Goal: Task Accomplishment & Management: Manage account settings

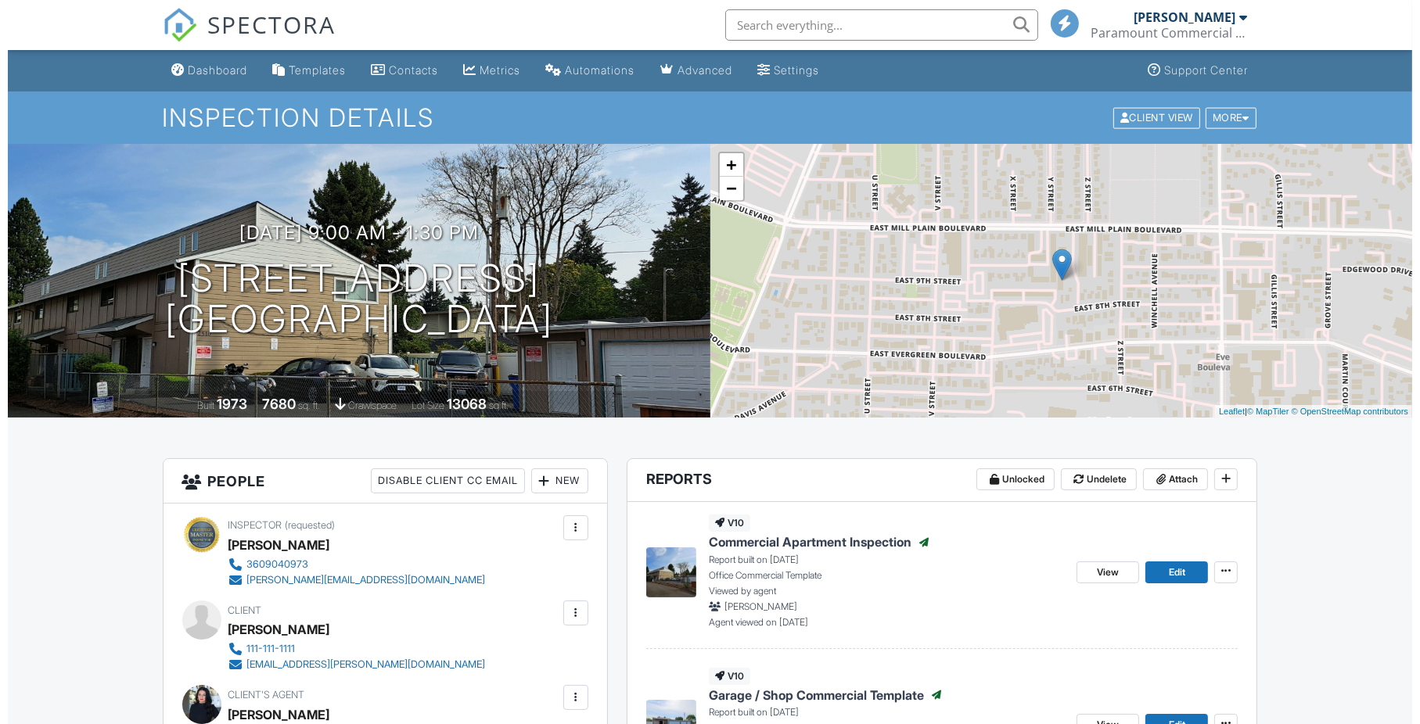
scroll to position [417, 0]
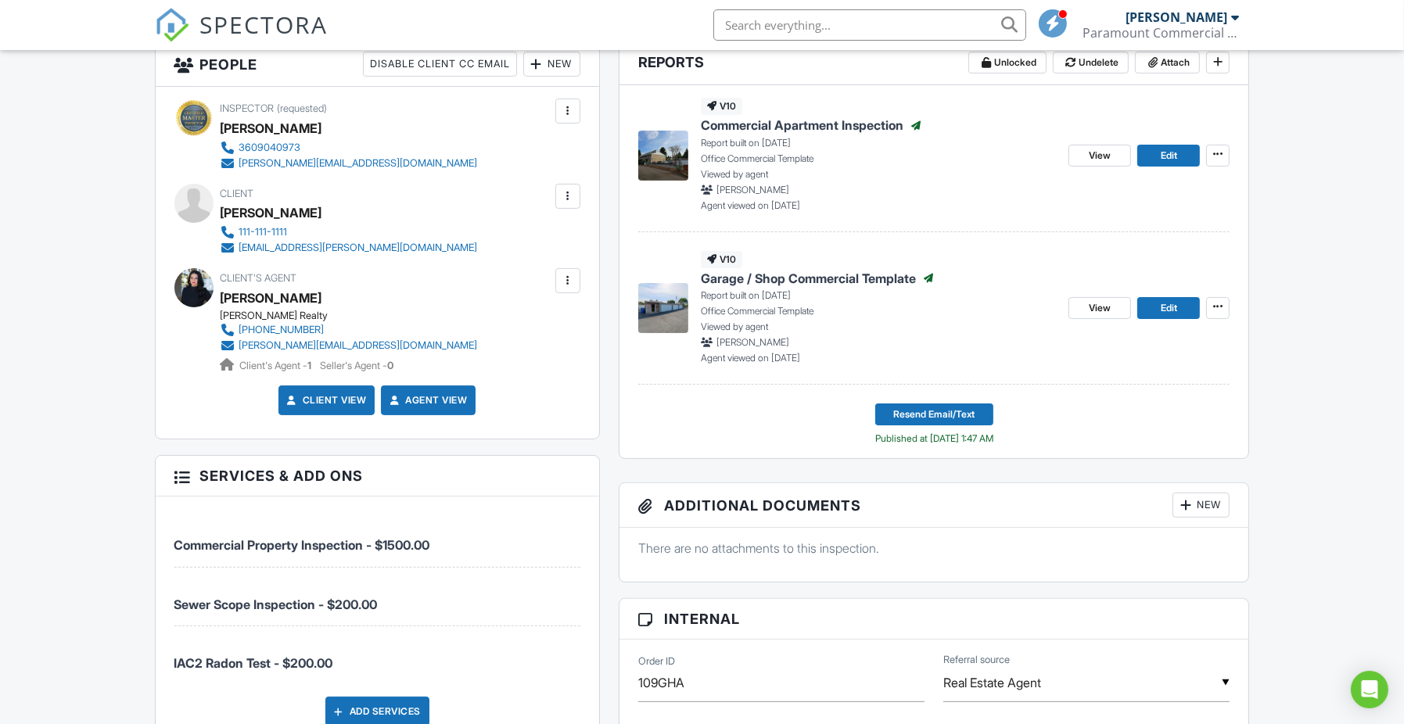
click at [567, 189] on div at bounding box center [568, 197] width 16 height 16
click at [511, 248] on li "Edit" at bounding box center [484, 244] width 174 height 39
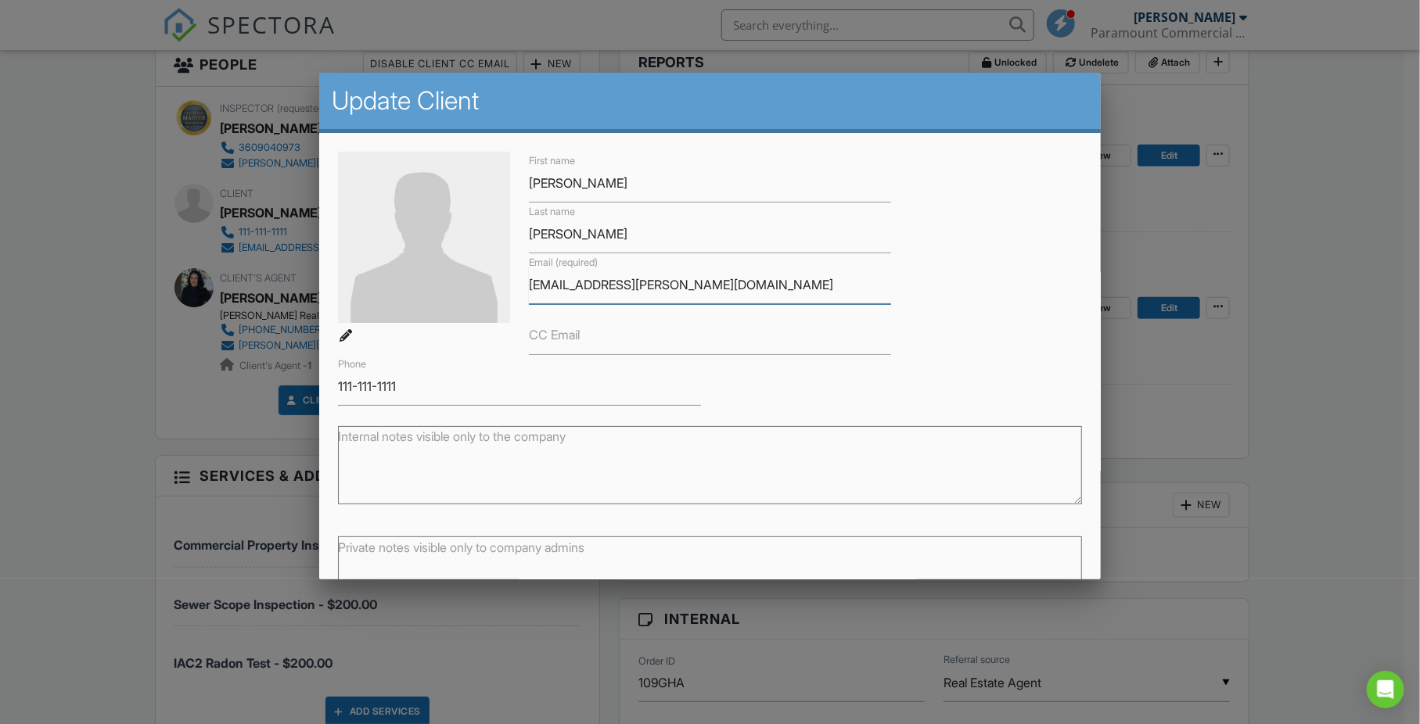
click at [602, 281] on input "[EMAIL_ADDRESS][PERSON_NAME][DOMAIN_NAME]" at bounding box center [710, 285] width 362 height 38
paste input "an"
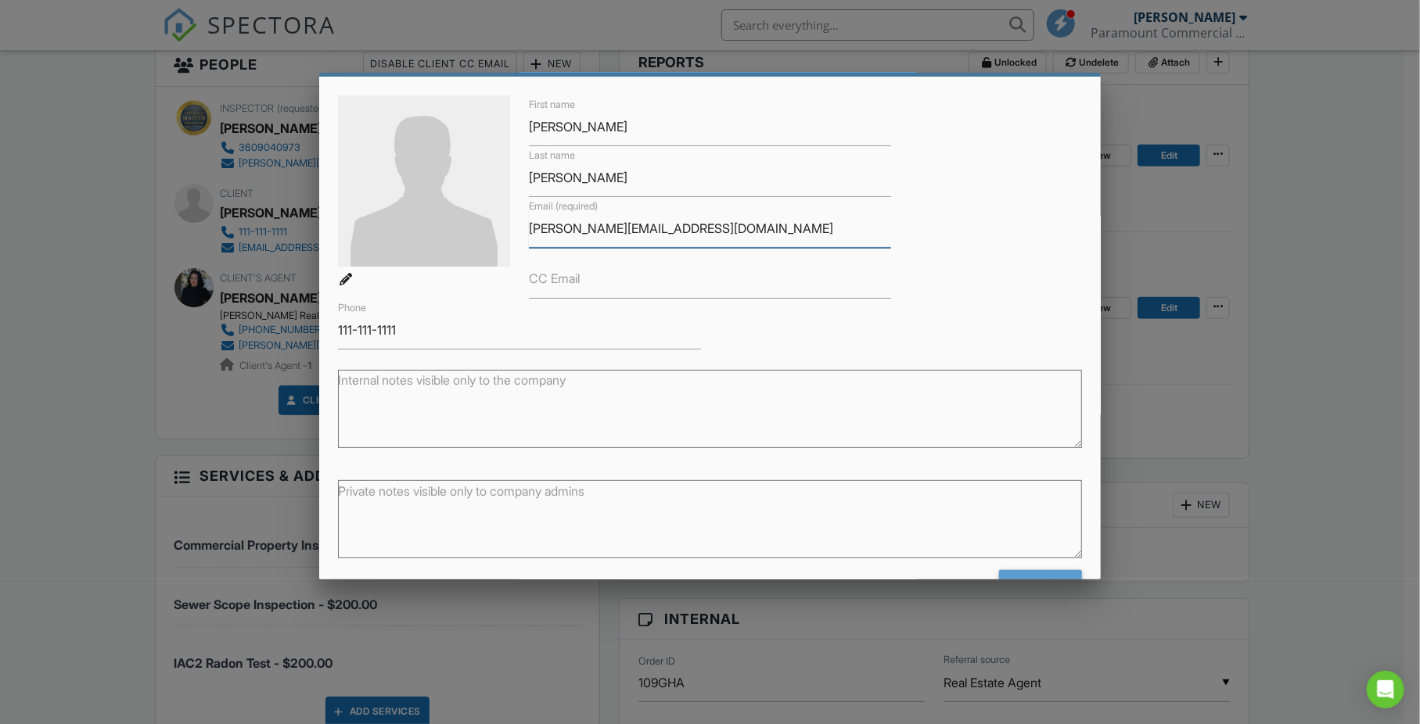
scroll to position [105, 0]
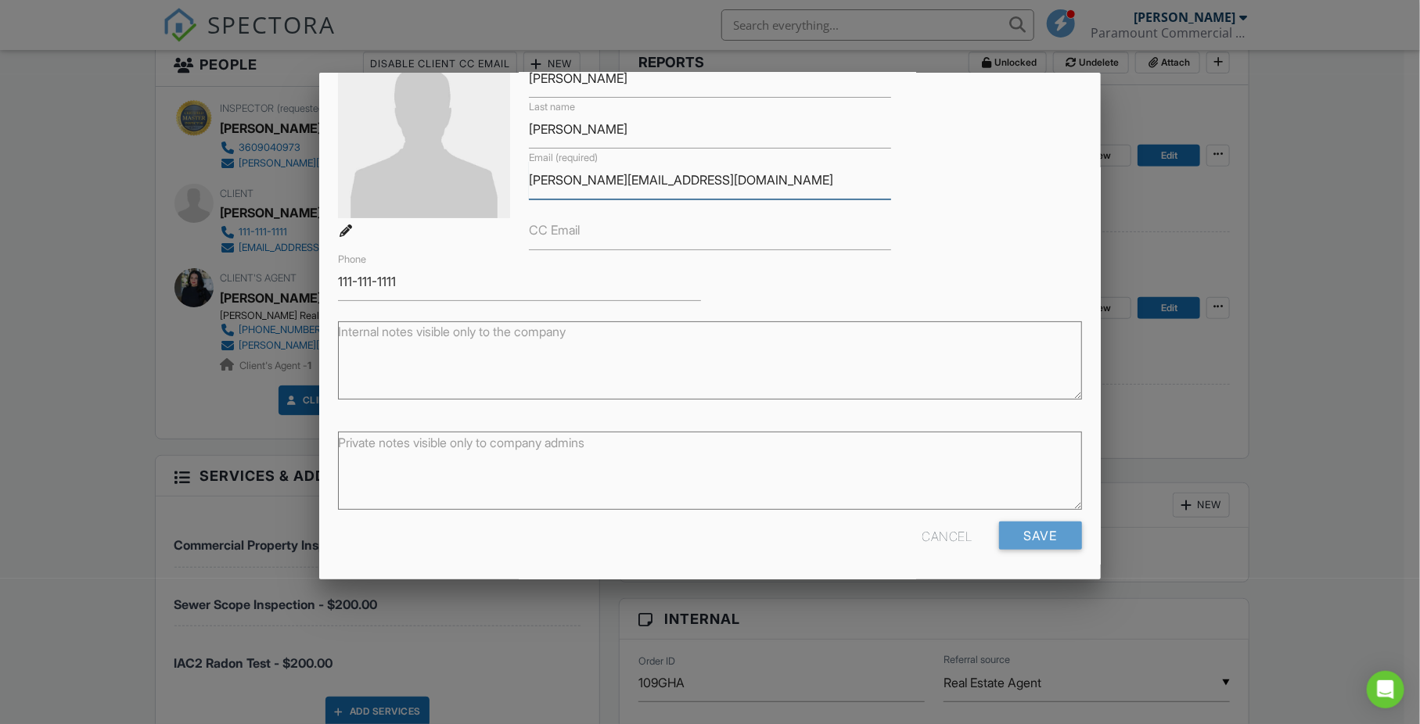
type input "[PERSON_NAME][EMAIL_ADDRESS][DOMAIN_NAME]"
click at [1029, 539] on input "Save" at bounding box center [1040, 536] width 83 height 28
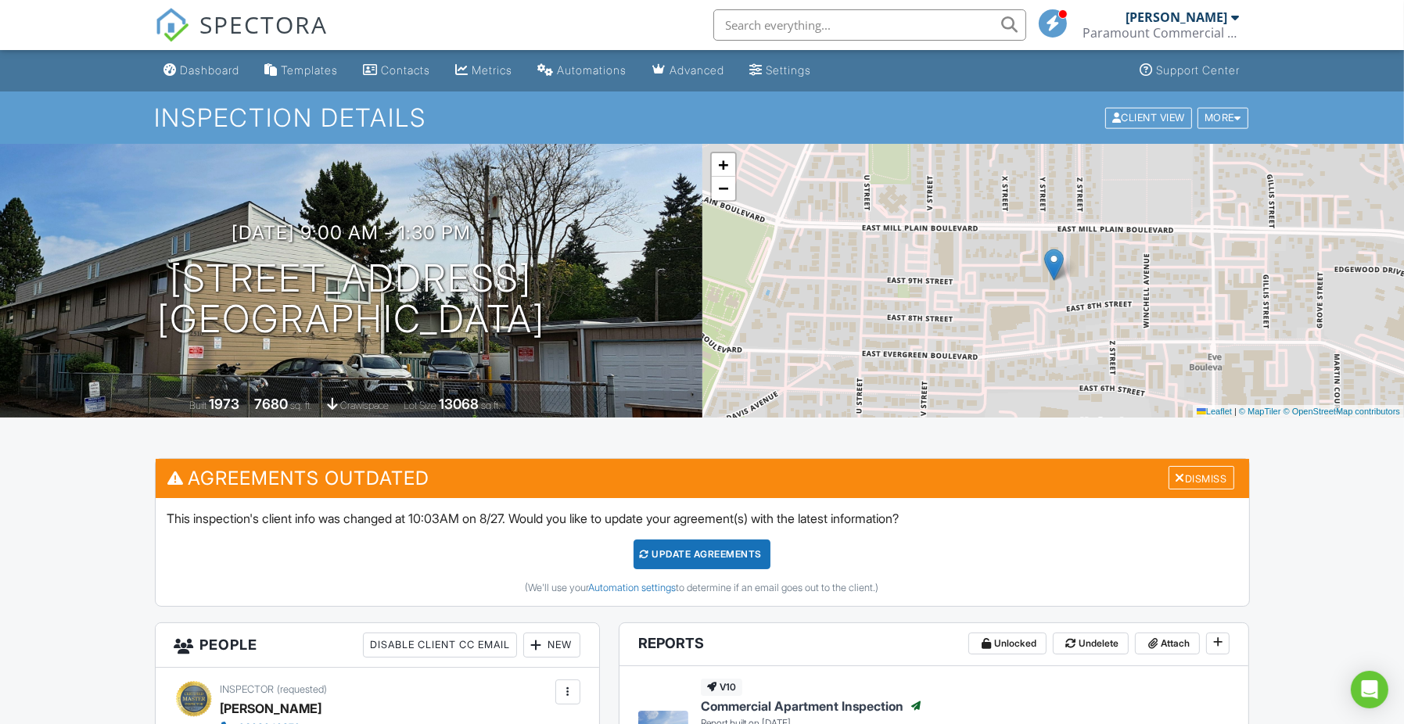
click at [1224, 30] on div "Paramount Commercial Property Inspections LLC" at bounding box center [1161, 33] width 156 height 16
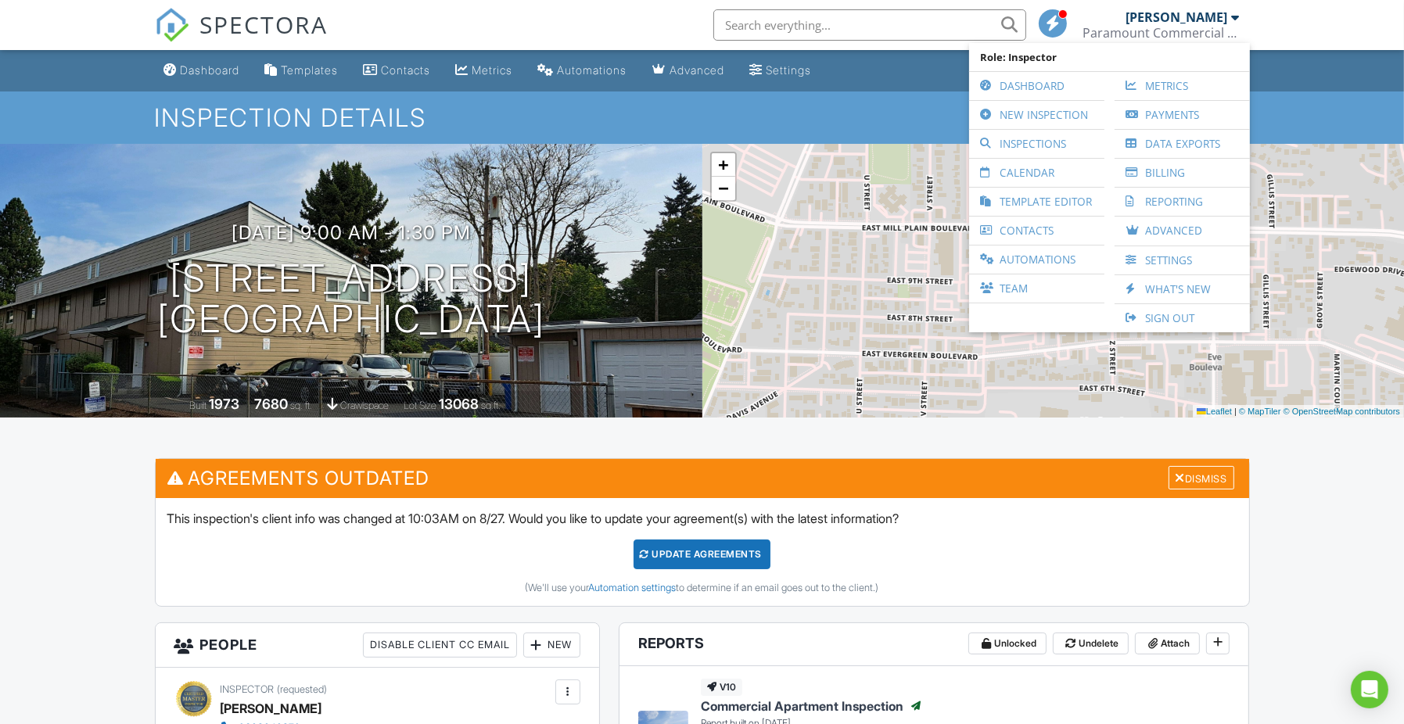
click at [1173, 304] on link "Sign Out" at bounding box center [1183, 318] width 120 height 28
